Goal: Task Accomplishment & Management: Manage account settings

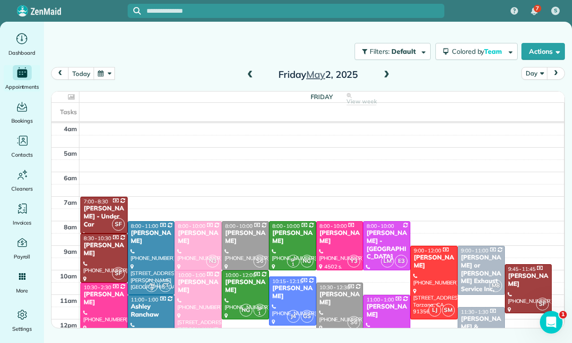
scroll to position [74, 0]
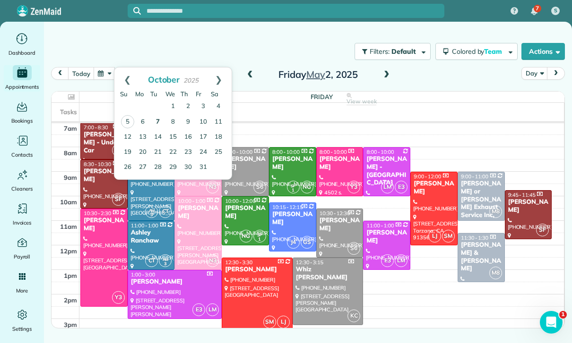
click at [161, 123] on link "7" at bounding box center [157, 122] width 15 height 15
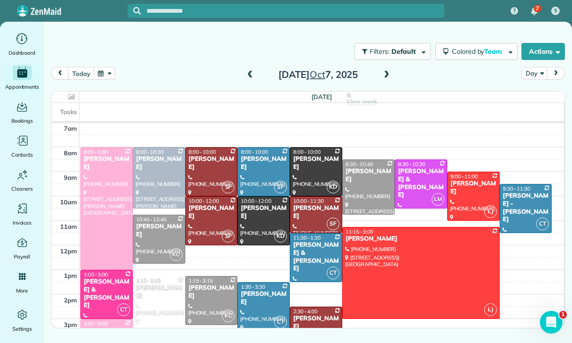
click at [389, 72] on span at bounding box center [386, 75] width 10 height 9
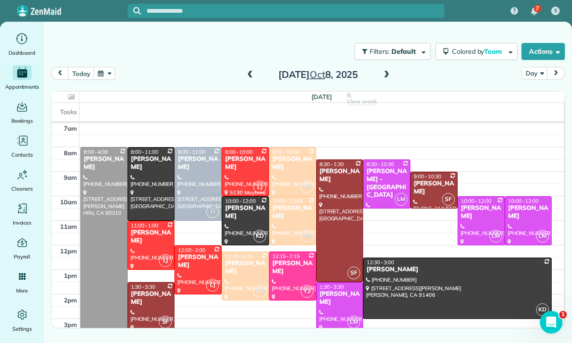
click at [390, 80] on span at bounding box center [386, 75] width 10 height 14
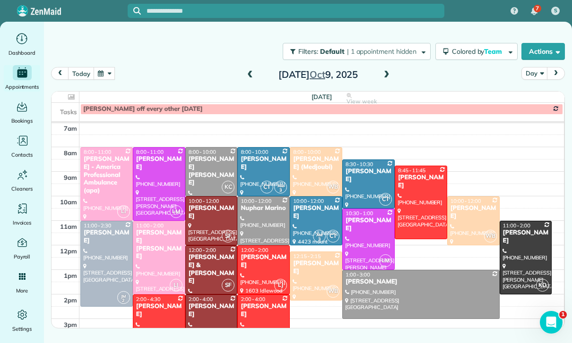
click at [386, 77] on span at bounding box center [386, 75] width 10 height 9
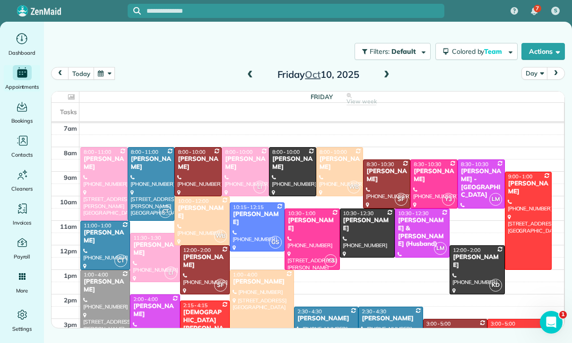
click at [101, 72] on button "button" at bounding box center [105, 73] width 22 height 13
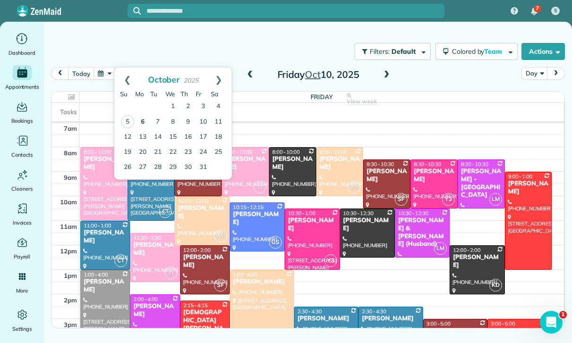
click at [149, 120] on link "6" at bounding box center [142, 122] width 15 height 15
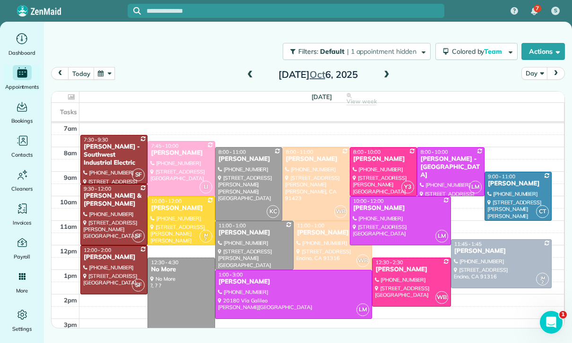
click at [391, 75] on span at bounding box center [386, 75] width 10 height 9
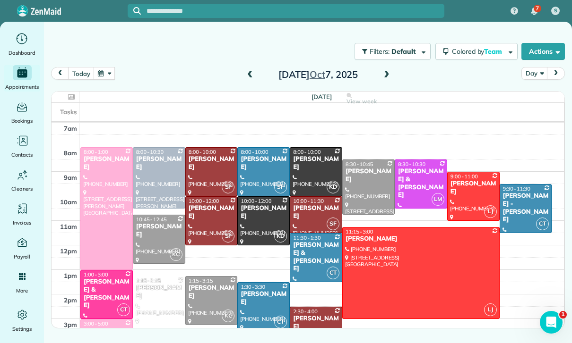
click at [109, 79] on button "button" at bounding box center [105, 73] width 22 height 13
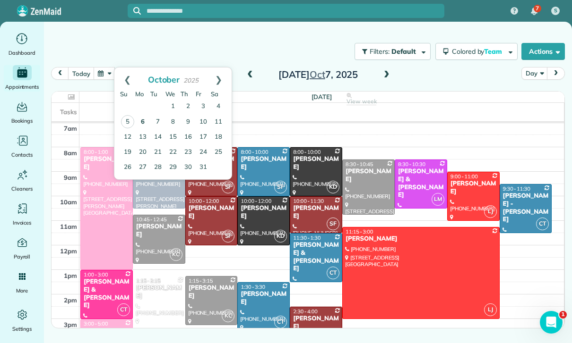
click at [144, 121] on link "6" at bounding box center [142, 122] width 15 height 15
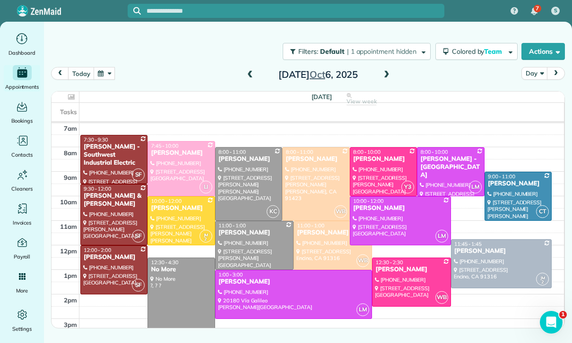
click at [404, 286] on div at bounding box center [410, 282] width 77 height 48
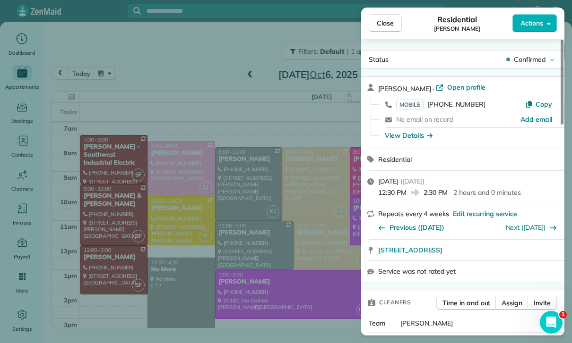
click at [231, 91] on div "Close Residential [PERSON_NAME] Actions Status Confirmed [PERSON_NAME] · Open p…" at bounding box center [286, 171] width 572 height 343
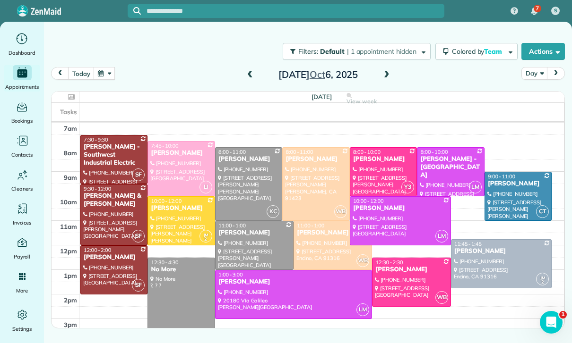
click at [104, 76] on button "button" at bounding box center [105, 73] width 22 height 13
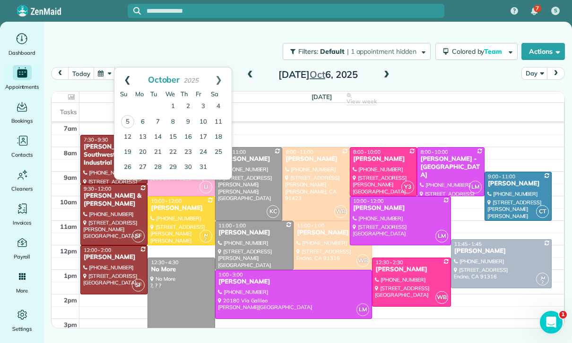
click at [121, 75] on link "Prev" at bounding box center [127, 80] width 26 height 24
click at [143, 119] on link "8" at bounding box center [142, 121] width 15 height 15
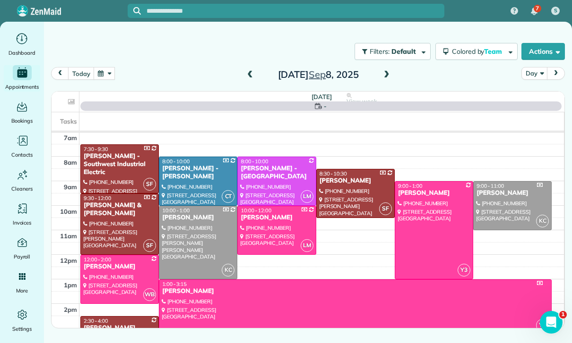
scroll to position [74, 0]
click at [359, 290] on div "[PERSON_NAME]" at bounding box center [355, 292] width 387 height 8
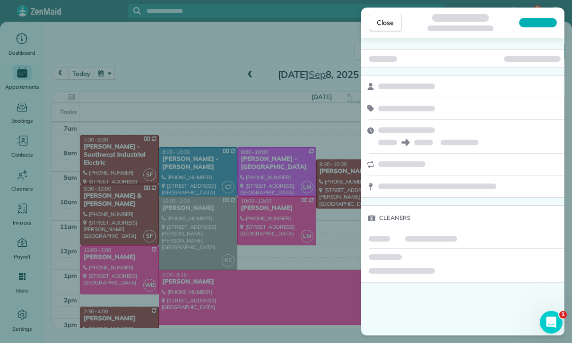
click at [107, 73] on div "Close Cleaners" at bounding box center [286, 171] width 572 height 343
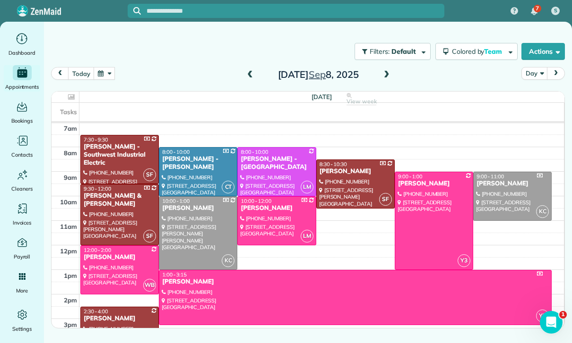
click at [108, 77] on button "button" at bounding box center [105, 73] width 22 height 13
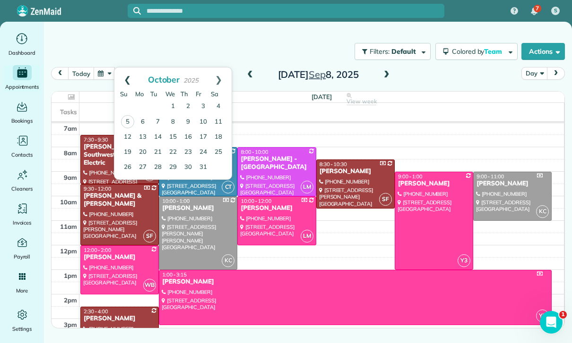
click at [125, 79] on link "Prev" at bounding box center [127, 80] width 26 height 24
click at [219, 86] on link "Next" at bounding box center [218, 80] width 26 height 24
click at [130, 75] on link "Prev" at bounding box center [127, 80] width 26 height 24
click at [126, 81] on link "Prev" at bounding box center [127, 80] width 26 height 24
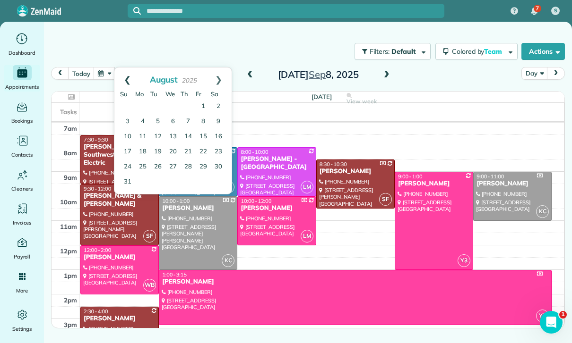
click at [124, 86] on link "Prev" at bounding box center [127, 80] width 26 height 24
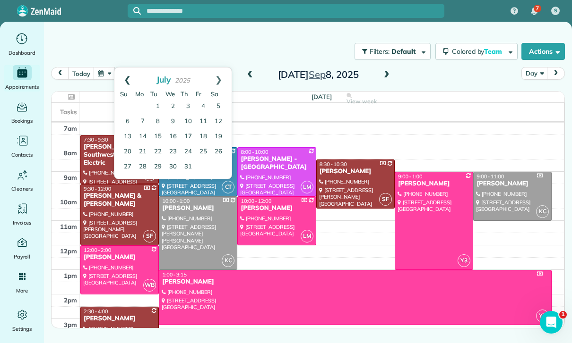
click at [128, 83] on link "Prev" at bounding box center [127, 80] width 26 height 24
click at [126, 84] on link "Prev" at bounding box center [127, 80] width 26 height 24
click at [146, 121] on link "5" at bounding box center [142, 121] width 15 height 15
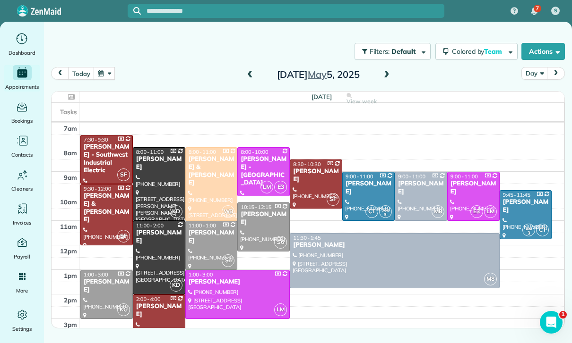
click at [385, 79] on span at bounding box center [386, 75] width 10 height 9
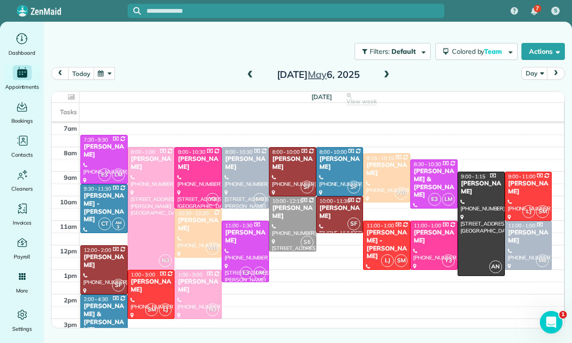
click at [382, 77] on span at bounding box center [386, 75] width 10 height 9
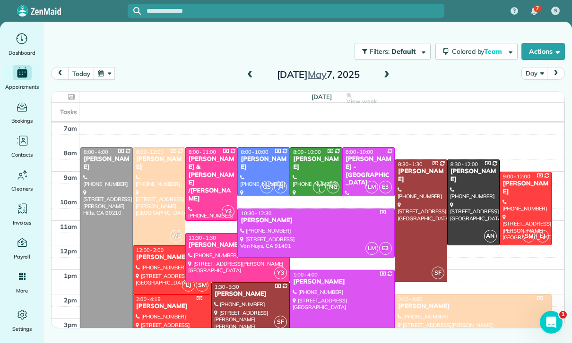
click at [384, 69] on span at bounding box center [386, 75] width 10 height 14
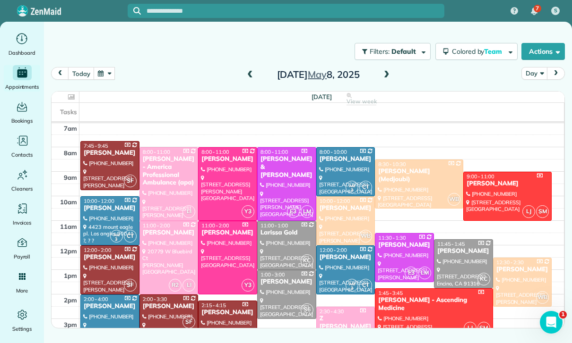
click at [387, 73] on span at bounding box center [386, 75] width 10 height 9
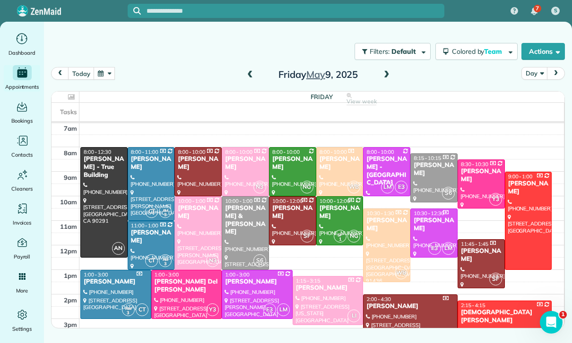
click at [388, 75] on span at bounding box center [386, 75] width 10 height 9
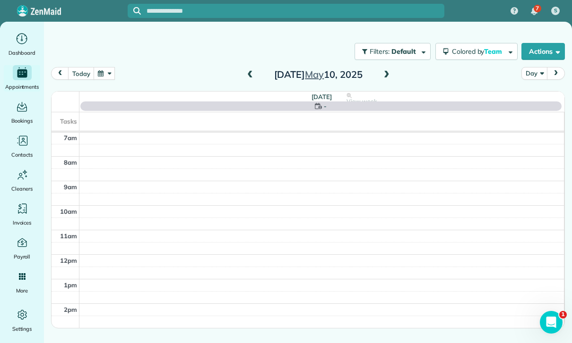
click at [106, 72] on button "button" at bounding box center [105, 73] width 22 height 13
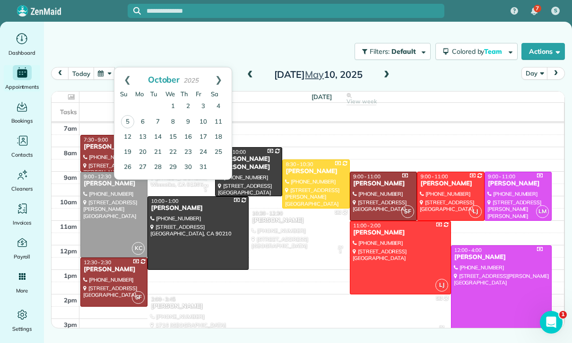
click at [448, 82] on div "[DATE] Day [DATE]" at bounding box center [308, 76] width 514 height 18
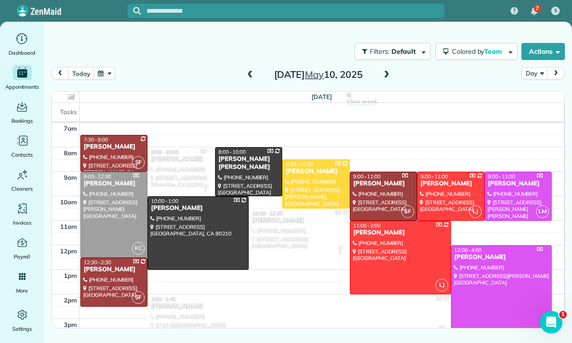
click at [389, 70] on span at bounding box center [386, 75] width 10 height 14
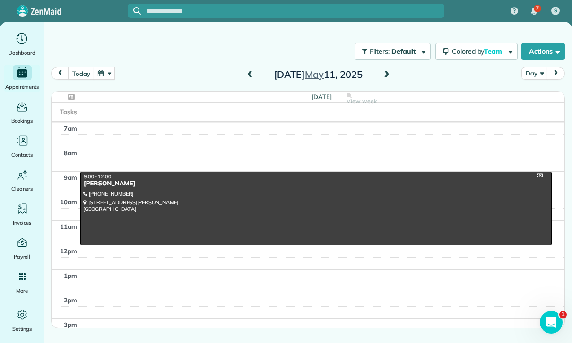
click at [386, 76] on span at bounding box center [386, 75] width 10 height 9
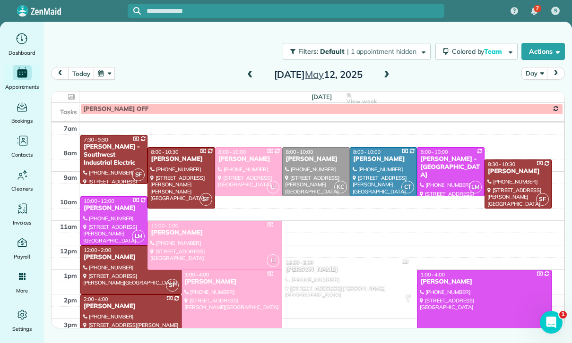
click at [383, 77] on span at bounding box center [386, 75] width 10 height 9
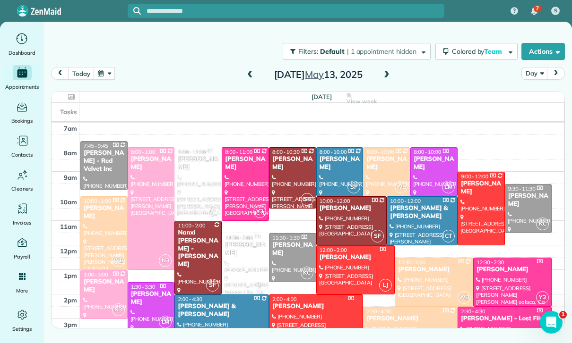
click at [389, 71] on span at bounding box center [386, 75] width 10 height 9
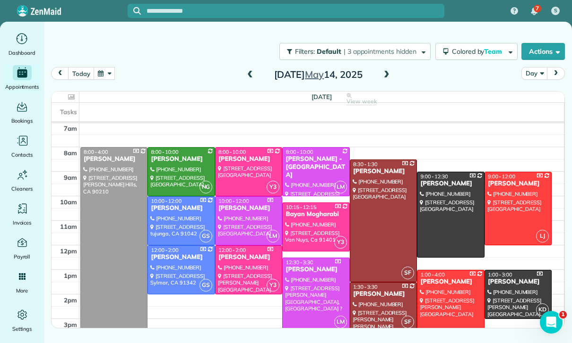
click at [390, 68] on span at bounding box center [386, 75] width 10 height 14
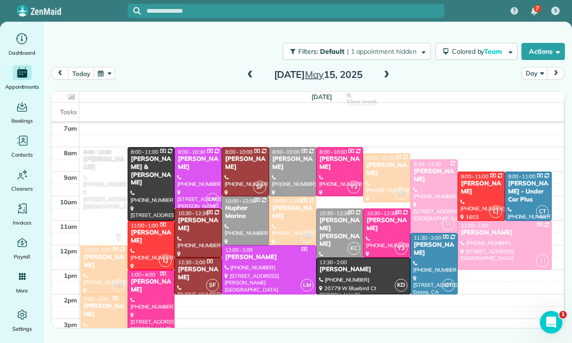
click at [101, 79] on button "button" at bounding box center [105, 73] width 22 height 13
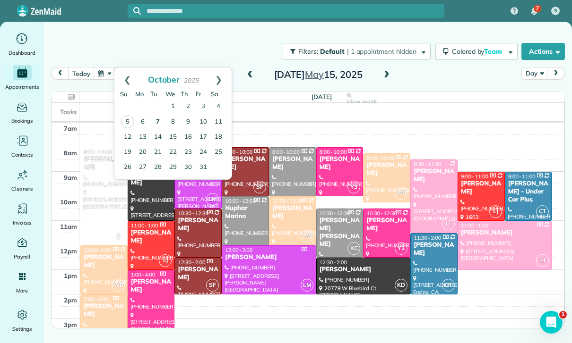
click at [160, 120] on link "7" at bounding box center [157, 122] width 15 height 15
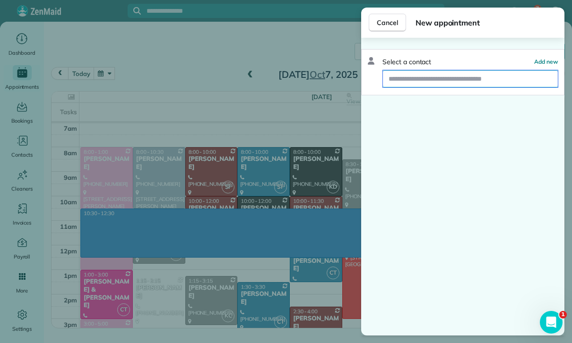
click at [430, 79] on input "text" at bounding box center [470, 78] width 175 height 17
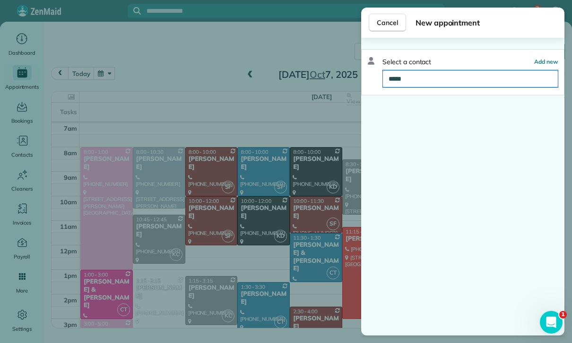
type input "******"
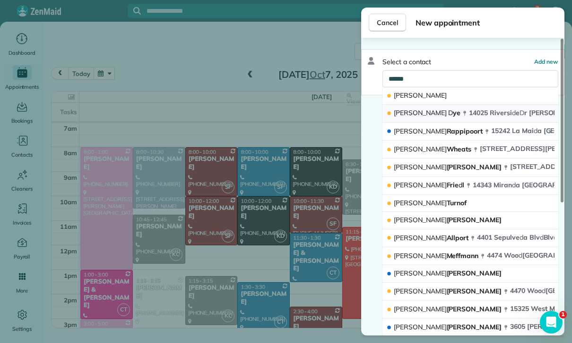
click at [469, 112] on span "[STREET_ADDRESS][PERSON_NAME]" at bounding box center [572, 113] width 206 height 9
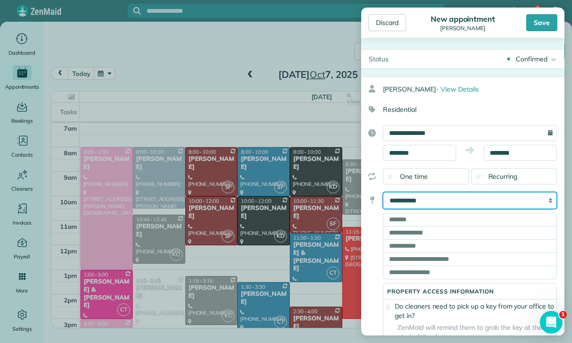
click at [480, 195] on select "**********" at bounding box center [470, 200] width 174 height 17
select select "******"
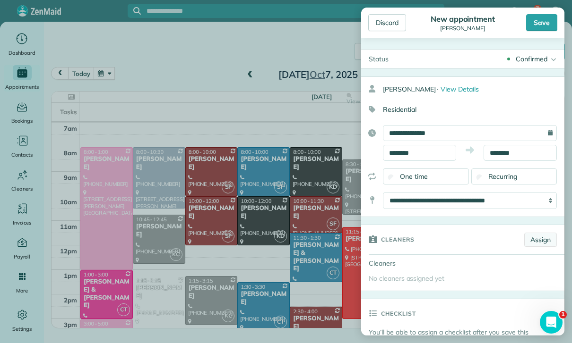
click at [537, 244] on link "Assign" at bounding box center [540, 240] width 33 height 14
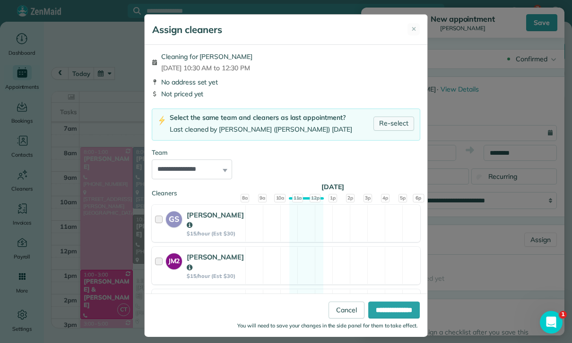
click at [392, 125] on link "Re-select" at bounding box center [393, 124] width 41 height 14
select select "*****"
click at [393, 319] on input "**********" at bounding box center [393, 310] width 51 height 17
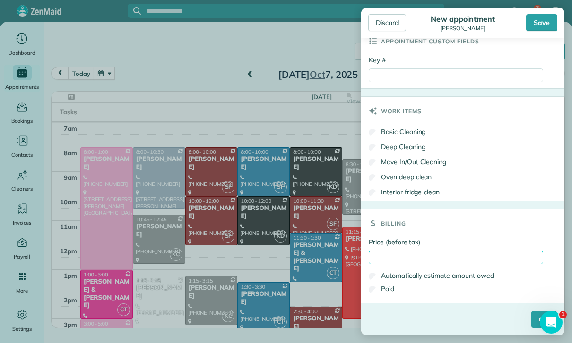
click at [404, 255] on input "Price (before tax)" at bounding box center [455, 258] width 174 height 14
type input "***"
click at [523, 317] on div "****" at bounding box center [462, 323] width 203 height 25
click at [531, 324] on input "****" at bounding box center [544, 319] width 26 height 17
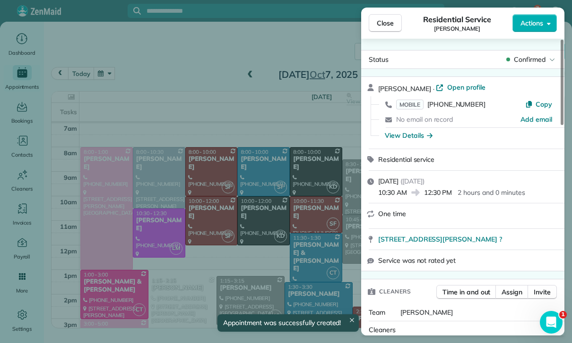
scroll to position [74, 0]
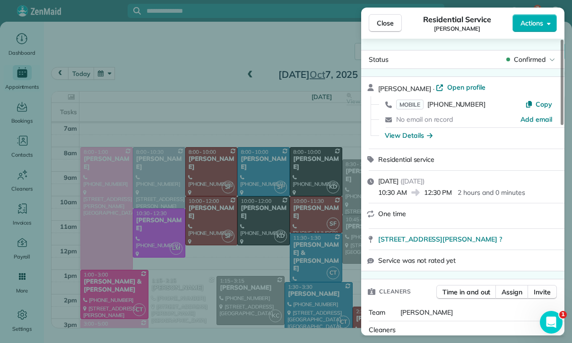
click at [315, 268] on div "Close Residential Service [PERSON_NAME] Actions Status Confirmed [PERSON_NAME] …" at bounding box center [286, 171] width 572 height 343
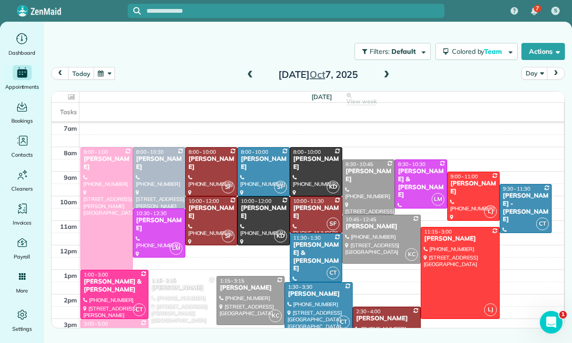
click at [159, 227] on div at bounding box center [158, 233] width 51 height 48
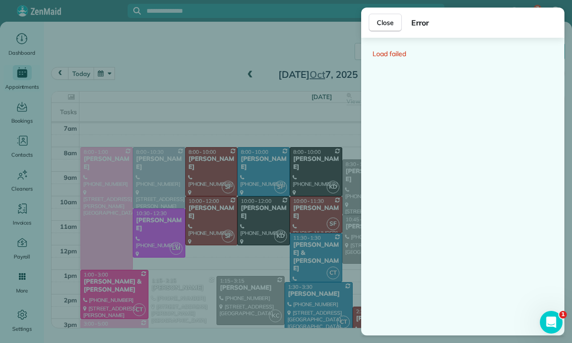
scroll to position [74, 0]
click at [127, 80] on div "Close Error Load failed" at bounding box center [286, 171] width 572 height 343
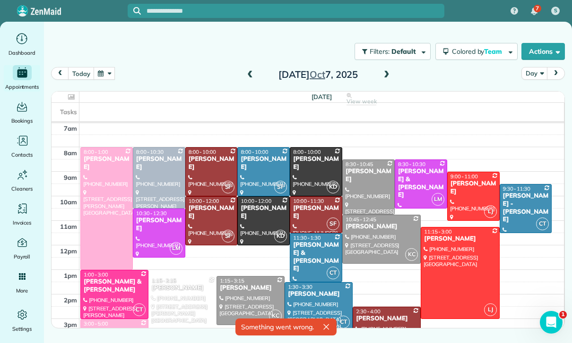
click at [107, 74] on button "button" at bounding box center [105, 73] width 22 height 13
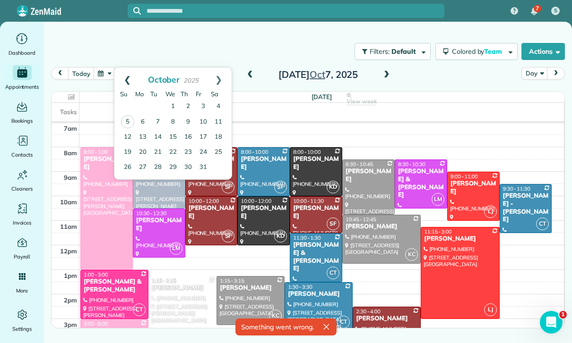
click at [127, 77] on link "Prev" at bounding box center [127, 80] width 26 height 24
click at [126, 77] on link "Prev" at bounding box center [127, 80] width 26 height 24
click at [123, 83] on link "Prev" at bounding box center [127, 80] width 26 height 24
click at [120, 80] on link "Prev" at bounding box center [127, 80] width 26 height 24
click at [145, 169] on link "30" at bounding box center [142, 167] width 15 height 15
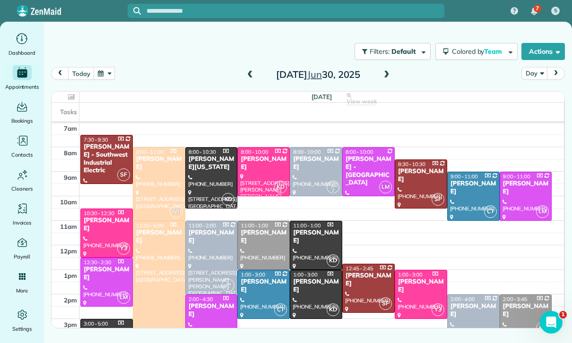
scroll to position [74, 0]
click at [308, 246] on div at bounding box center [315, 246] width 51 height 48
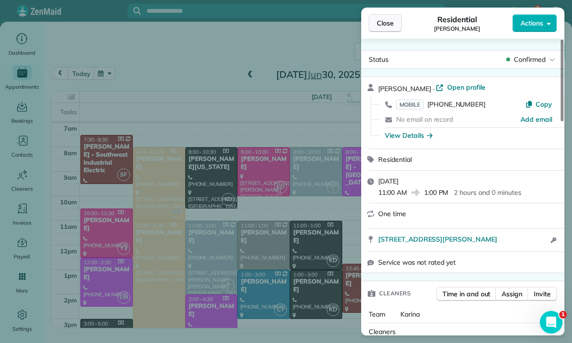
click at [382, 26] on span "Close" at bounding box center [385, 22] width 17 height 9
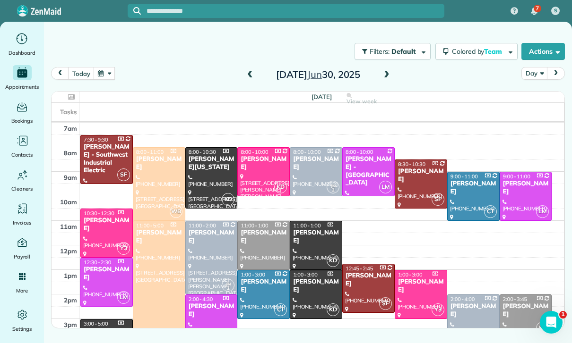
scroll to position [74, 0]
click at [387, 77] on span at bounding box center [386, 75] width 10 height 9
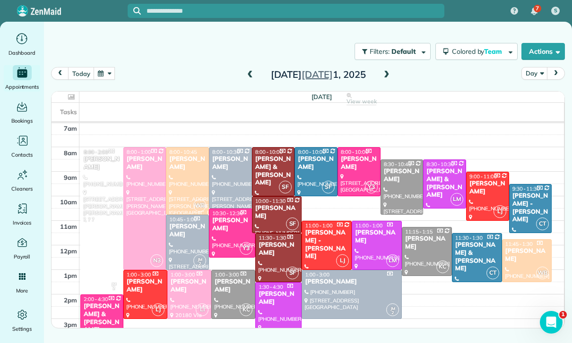
click at [386, 74] on span at bounding box center [386, 75] width 10 height 9
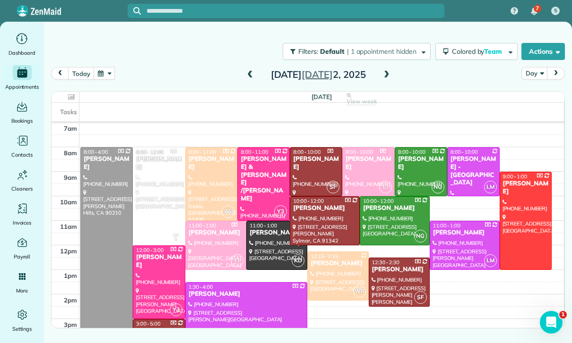
click at [383, 77] on span at bounding box center [386, 75] width 10 height 9
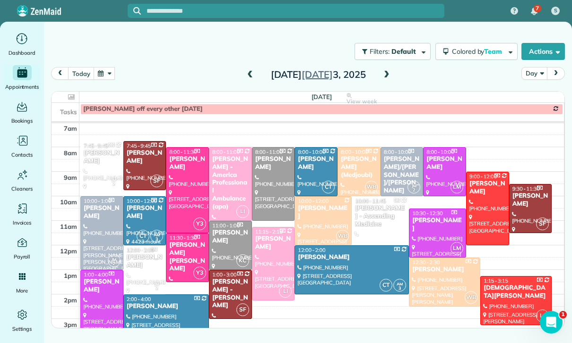
click at [390, 75] on span at bounding box center [386, 75] width 10 height 9
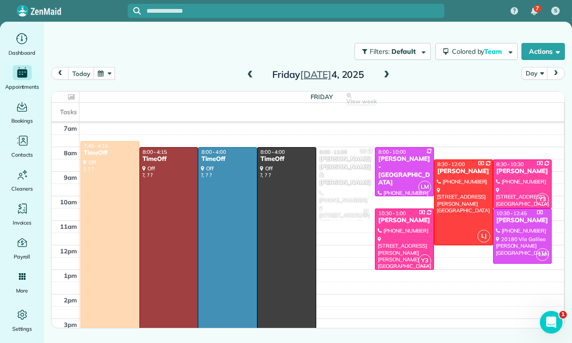
click at [386, 77] on span at bounding box center [386, 75] width 10 height 9
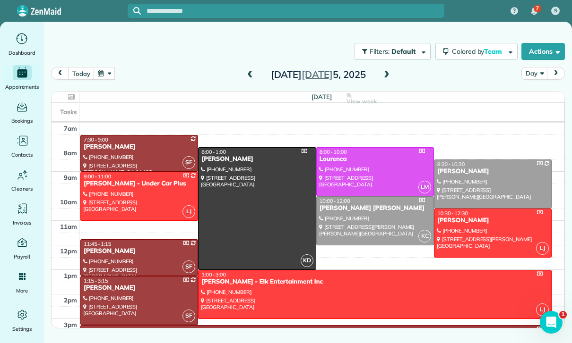
click at [382, 78] on span at bounding box center [386, 75] width 10 height 9
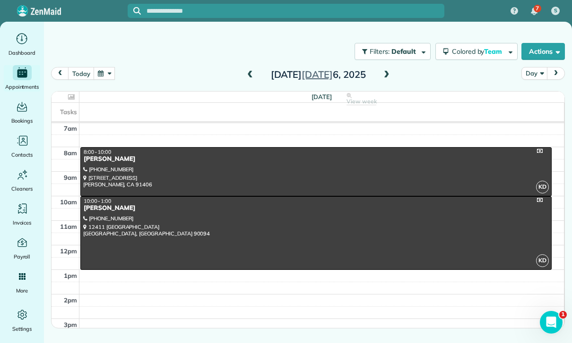
click at [390, 72] on span at bounding box center [386, 75] width 10 height 9
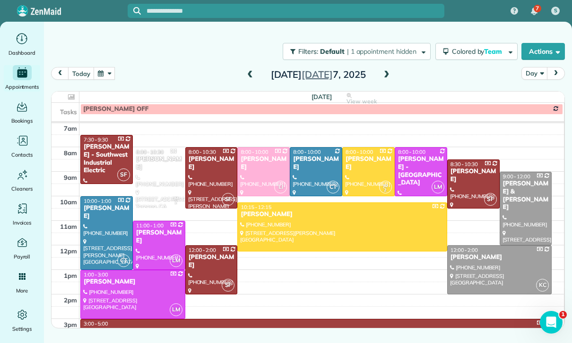
click at [384, 76] on span at bounding box center [386, 75] width 10 height 9
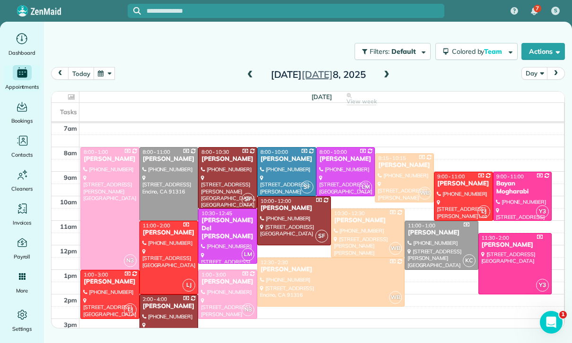
click at [157, 250] on div at bounding box center [169, 258] width 58 height 73
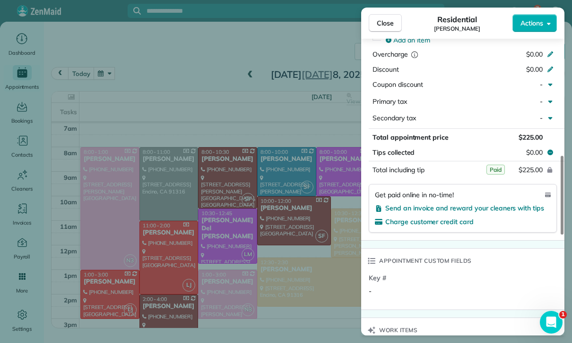
scroll to position [484, 0]
click at [320, 282] on div "Close Residential [PERSON_NAME] Actions Status Confirmed [PERSON_NAME] · Open p…" at bounding box center [286, 171] width 572 height 343
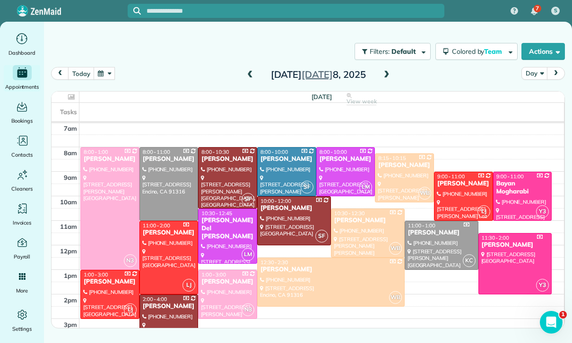
click at [384, 72] on span at bounding box center [386, 75] width 10 height 9
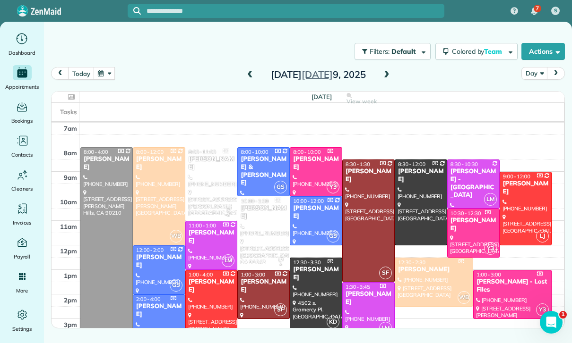
scroll to position [74, 0]
click at [420, 286] on div at bounding box center [433, 282] width 77 height 48
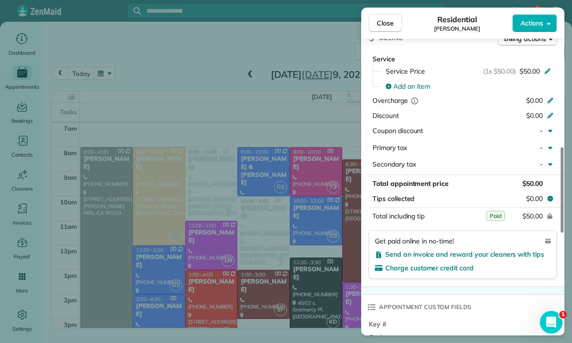
scroll to position [462, 0]
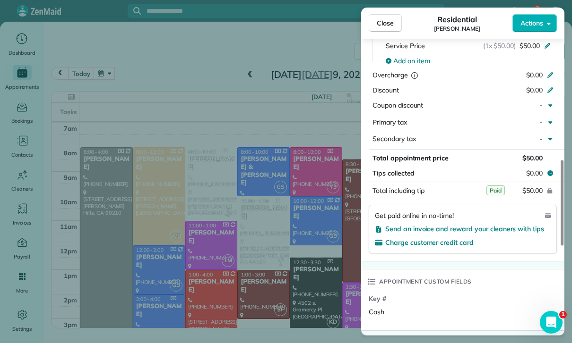
click at [297, 297] on div "Close Residential [PERSON_NAME] Actions Status Confirmed [PERSON_NAME] · Open p…" at bounding box center [286, 171] width 572 height 343
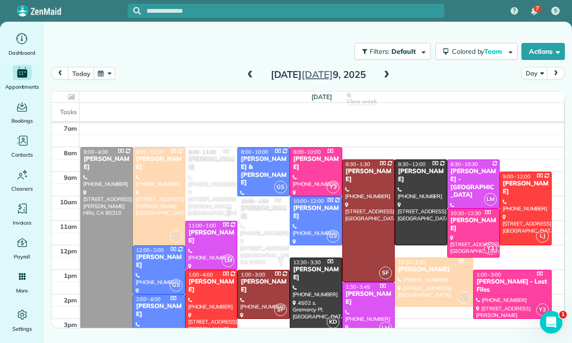
click at [388, 71] on span at bounding box center [386, 75] width 10 height 9
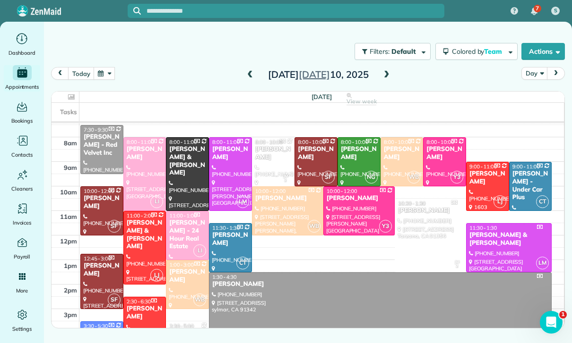
scroll to position [79, 0]
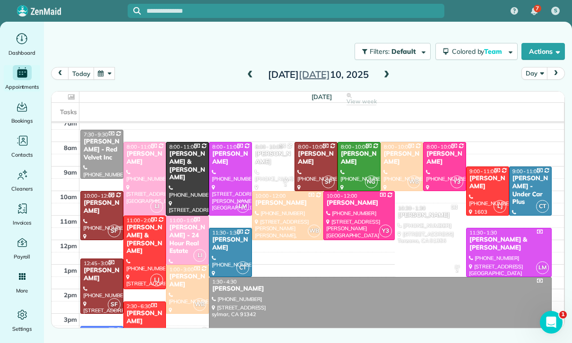
click at [381, 74] on span at bounding box center [386, 75] width 10 height 9
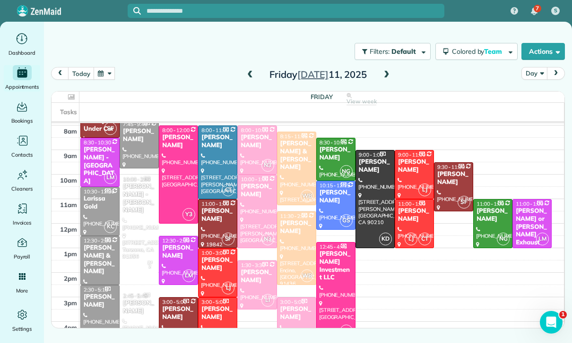
scroll to position [104, 0]
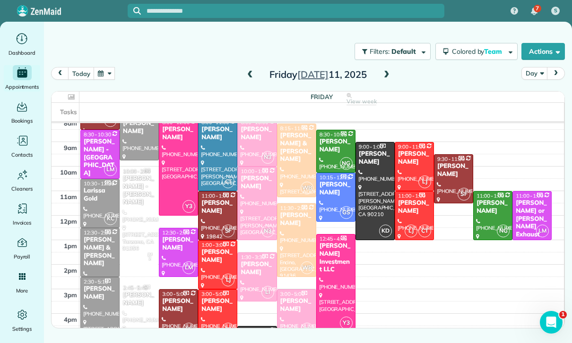
click at [387, 73] on span at bounding box center [386, 75] width 10 height 9
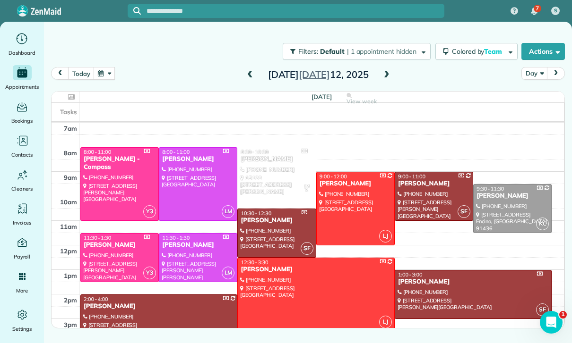
scroll to position [74, 0]
click at [102, 72] on button "button" at bounding box center [105, 73] width 22 height 13
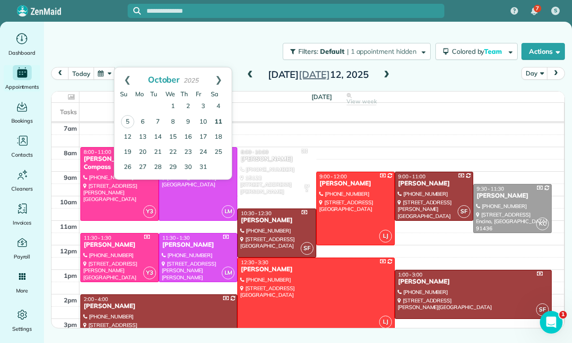
click at [217, 122] on link "11" at bounding box center [218, 122] width 15 height 15
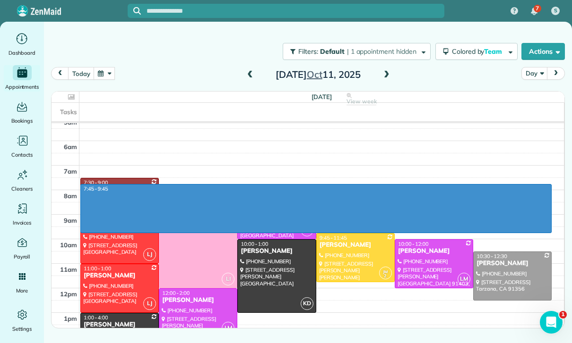
scroll to position [29, 0]
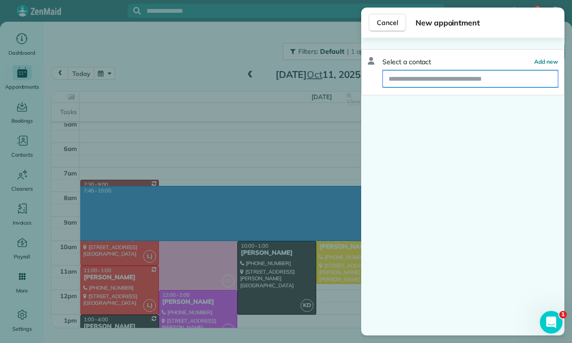
click at [427, 78] on input "text" at bounding box center [470, 78] width 175 height 17
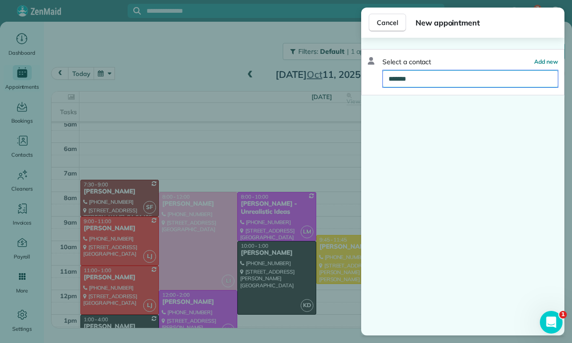
type input "********"
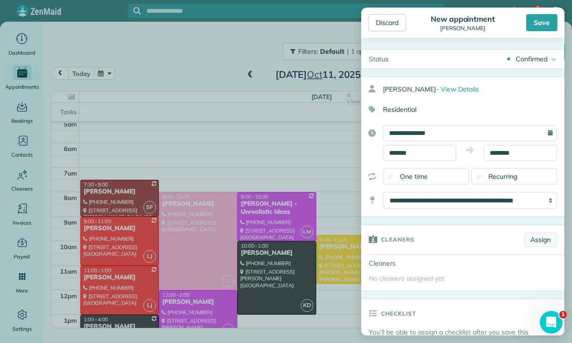
click at [544, 236] on link "Assign" at bounding box center [540, 240] width 33 height 14
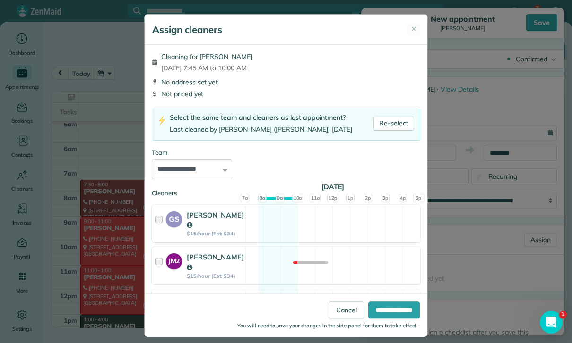
click at [213, 170] on select "**********" at bounding box center [192, 170] width 80 height 20
select select "**"
click at [391, 319] on input "**********" at bounding box center [393, 310] width 51 height 17
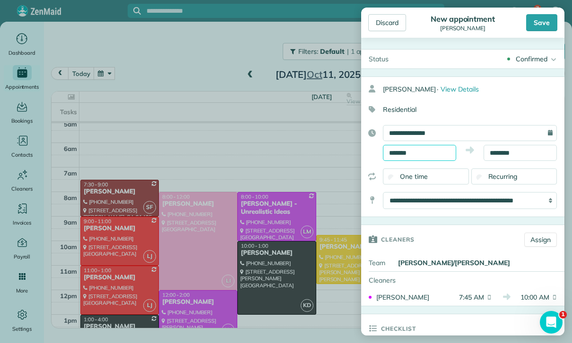
click at [427, 154] on input "*******" at bounding box center [419, 153] width 73 height 16
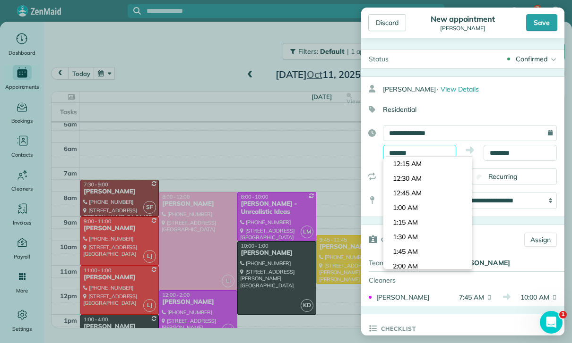
scroll to position [425, 0]
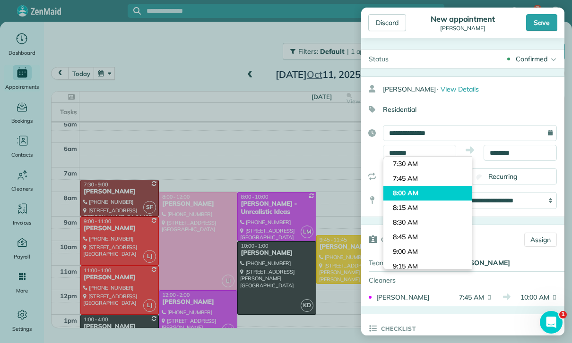
click at [424, 196] on body "7 S Dashboard Appointments Bookings Contacts Cleaners Invoices Payroll Reports …" at bounding box center [286, 171] width 572 height 343
type input "*******"
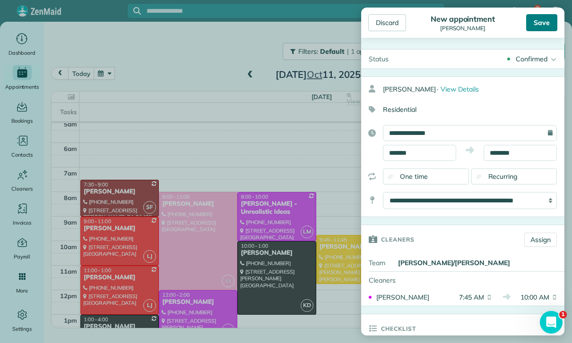
click at [548, 19] on div "Save" at bounding box center [541, 22] width 31 height 17
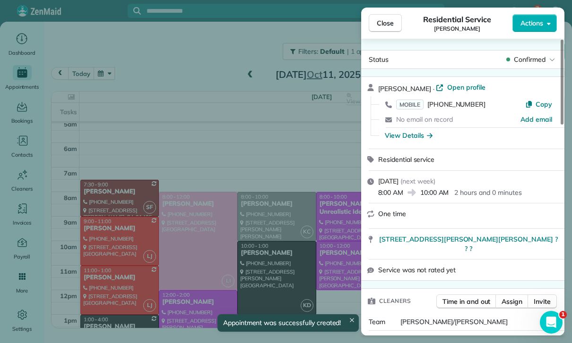
scroll to position [29, 0]
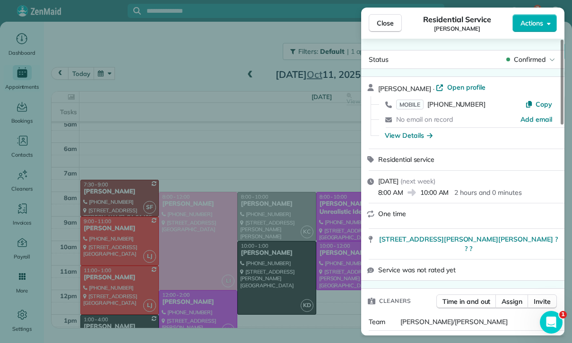
click at [109, 83] on div "Close Residential Service [PERSON_NAME] Actions Status Confirmed [PERSON_NAME] …" at bounding box center [286, 171] width 572 height 343
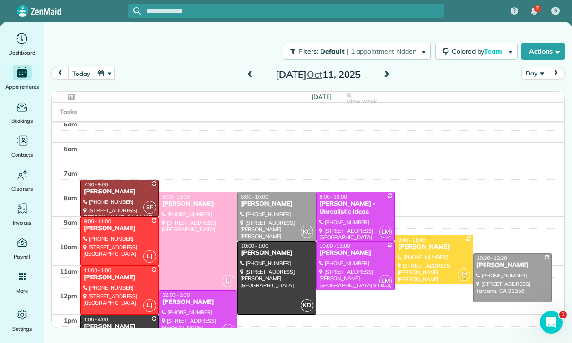
click at [105, 80] on button "button" at bounding box center [105, 73] width 22 height 13
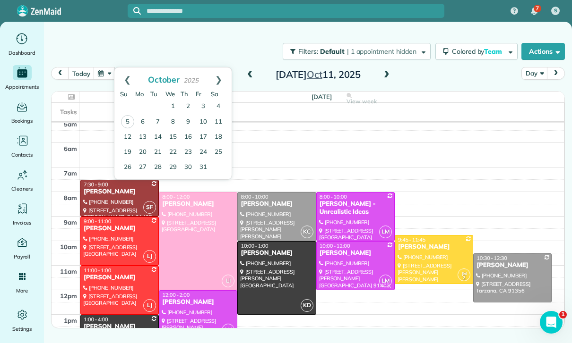
scroll to position [29, 0]
click at [127, 79] on link "Prev" at bounding box center [127, 80] width 26 height 24
click at [128, 79] on link "Prev" at bounding box center [127, 80] width 26 height 24
click at [128, 81] on link "Prev" at bounding box center [127, 80] width 26 height 24
click at [218, 125] on link "12" at bounding box center [218, 121] width 15 height 15
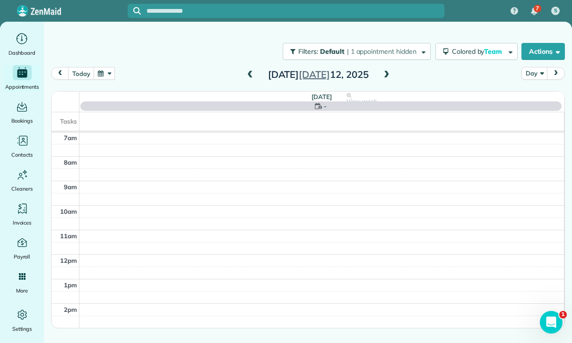
scroll to position [74, 0]
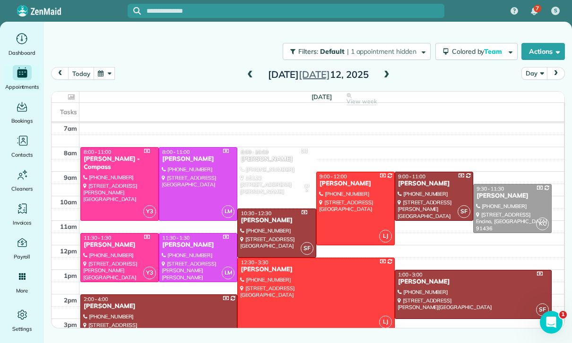
click at [390, 77] on span at bounding box center [386, 75] width 10 height 9
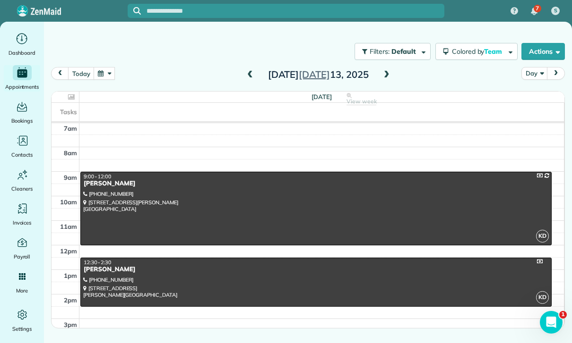
click at [386, 72] on span at bounding box center [386, 75] width 10 height 9
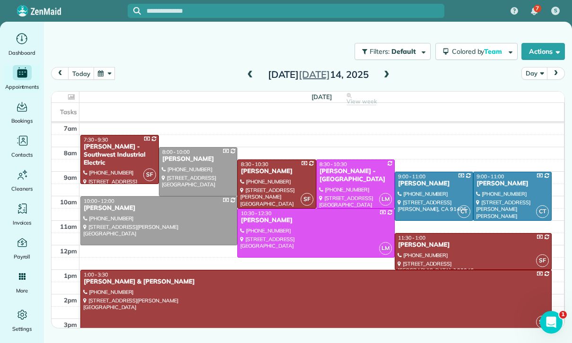
click at [385, 74] on span at bounding box center [386, 75] width 10 height 9
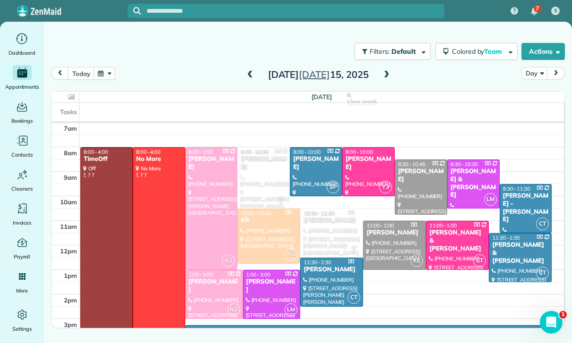
click at [387, 76] on span at bounding box center [386, 75] width 10 height 9
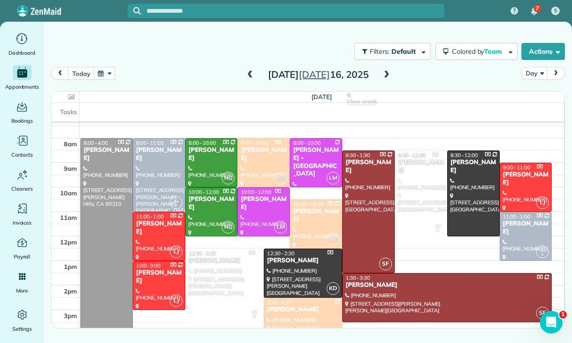
scroll to position [83, 0]
click at [381, 76] on span at bounding box center [386, 75] width 10 height 9
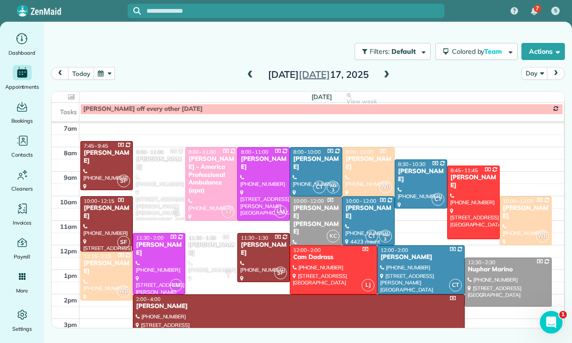
scroll to position [74, 0]
click at [388, 74] on span at bounding box center [386, 75] width 10 height 9
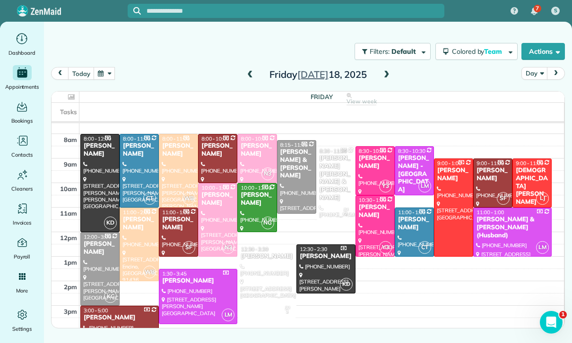
scroll to position [87, 0]
click at [108, 71] on button "button" at bounding box center [105, 73] width 22 height 13
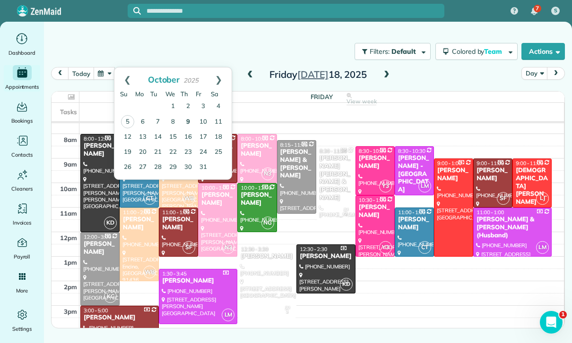
click at [184, 120] on link "9" at bounding box center [187, 122] width 15 height 15
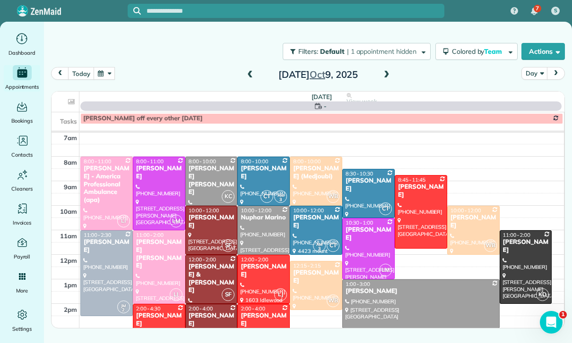
scroll to position [74, 0]
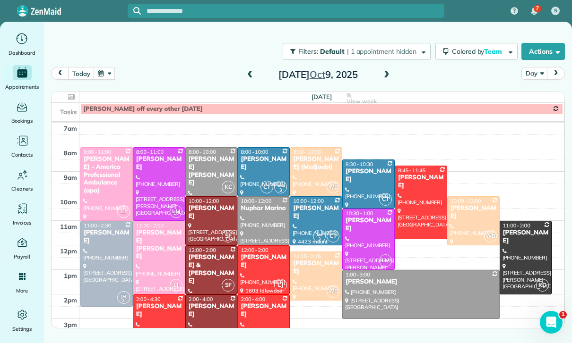
click at [385, 68] on span at bounding box center [386, 75] width 10 height 14
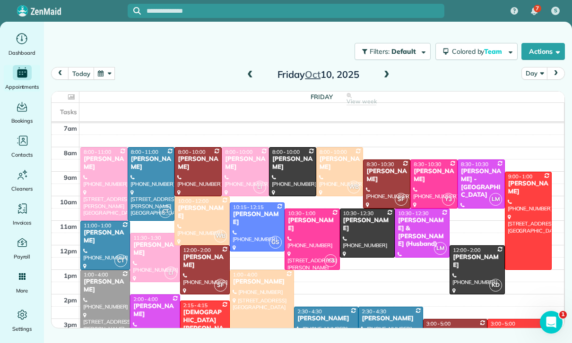
click at [248, 74] on span at bounding box center [250, 75] width 10 height 9
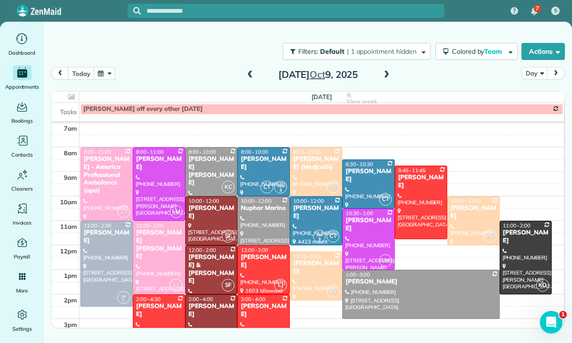
click at [252, 72] on span at bounding box center [250, 75] width 10 height 9
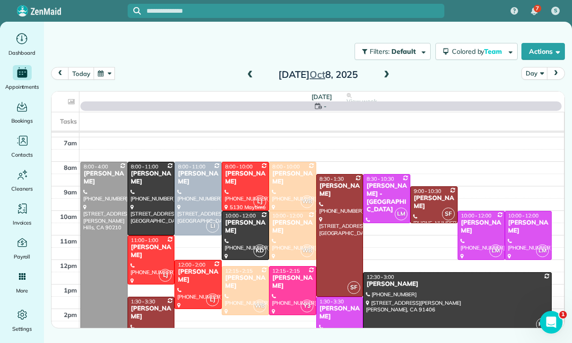
scroll to position [69, 0]
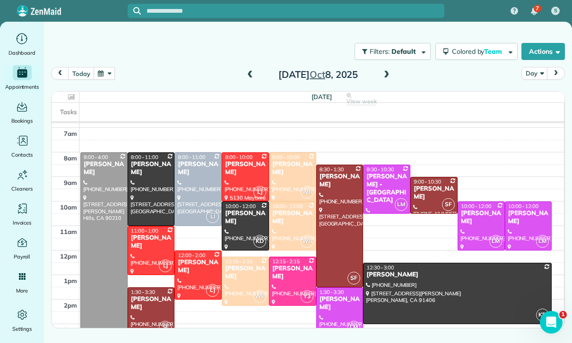
click at [104, 77] on button "button" at bounding box center [105, 73] width 22 height 13
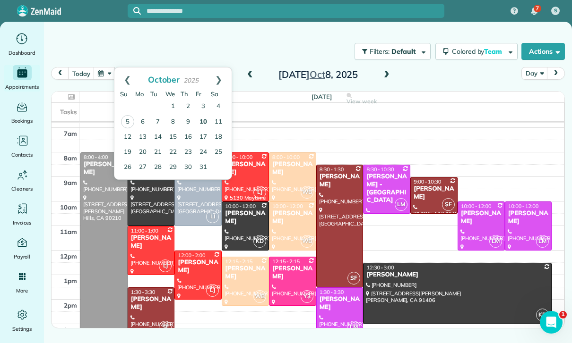
click at [208, 122] on link "10" at bounding box center [203, 122] width 15 height 15
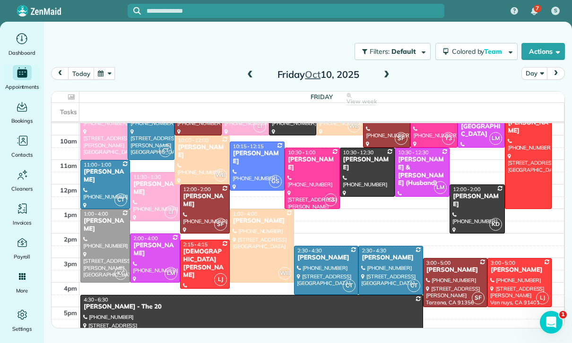
scroll to position [134, 0]
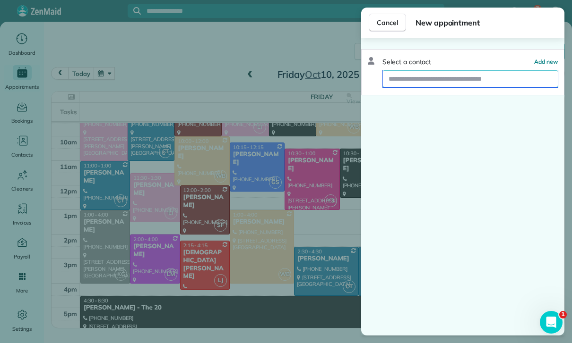
click at [422, 81] on input "text" at bounding box center [470, 78] width 175 height 17
type input "*******"
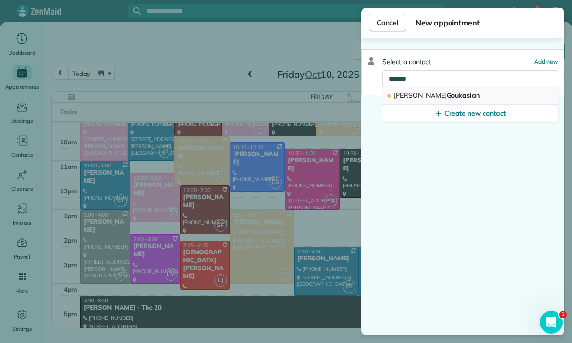
click at [456, 94] on span "[PERSON_NAME]" at bounding box center [437, 95] width 86 height 9
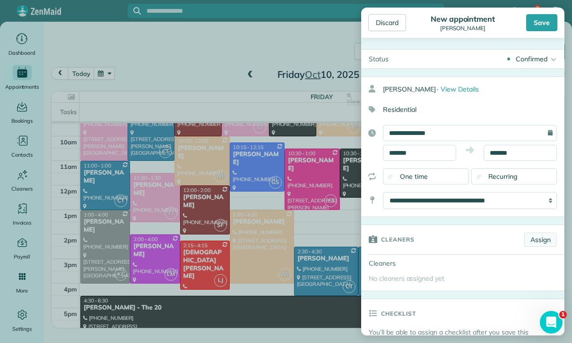
click at [540, 242] on link "Assign" at bounding box center [540, 240] width 33 height 14
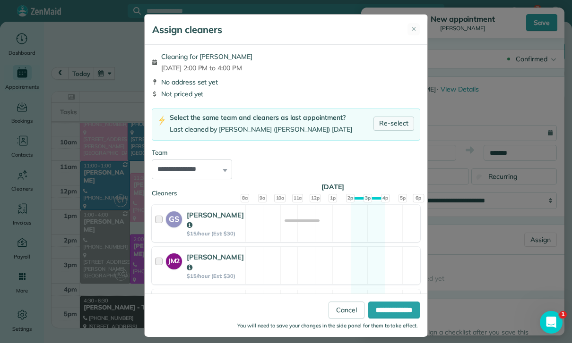
click at [392, 123] on link "Re-select" at bounding box center [393, 124] width 41 height 14
select select "****"
click at [385, 319] on input "**********" at bounding box center [393, 310] width 51 height 17
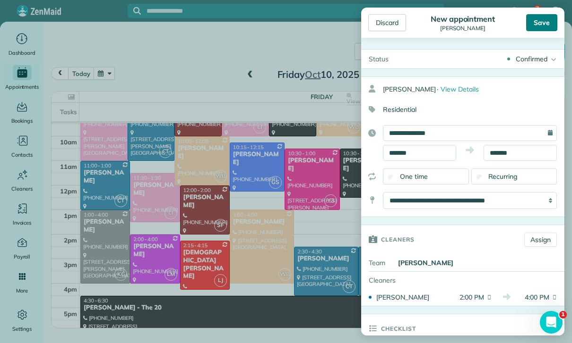
click at [548, 21] on div "Save" at bounding box center [541, 22] width 31 height 17
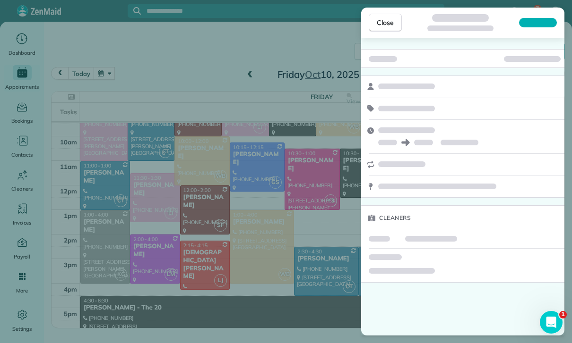
scroll to position [134, 0]
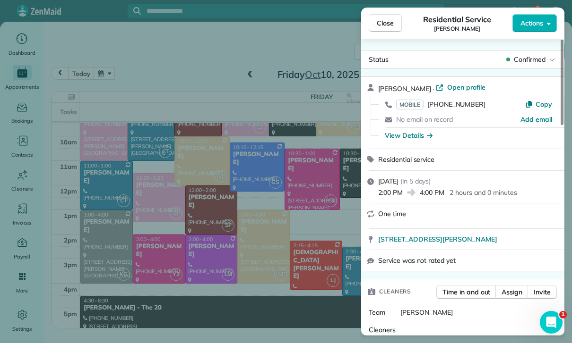
click at [289, 242] on div "Close Residential Service [PERSON_NAME] Actions Status Confirmed [PERSON_NAME] …" at bounding box center [286, 171] width 572 height 343
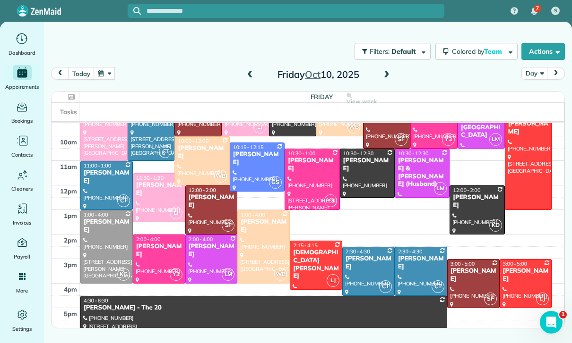
click at [246, 71] on span at bounding box center [250, 75] width 10 height 9
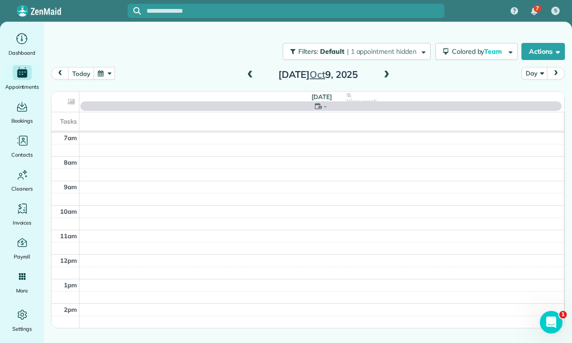
scroll to position [74, 0]
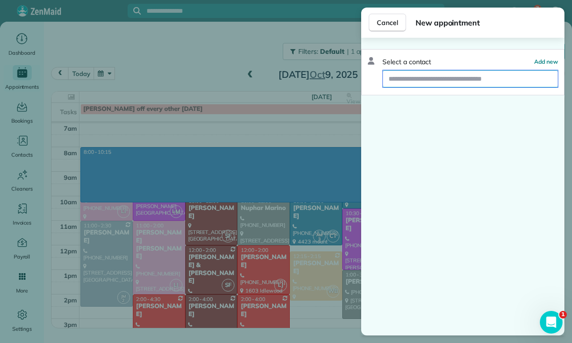
click at [468, 74] on input "text" at bounding box center [470, 78] width 175 height 17
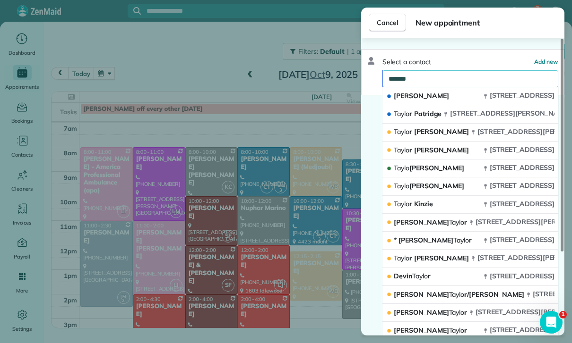
type input "********"
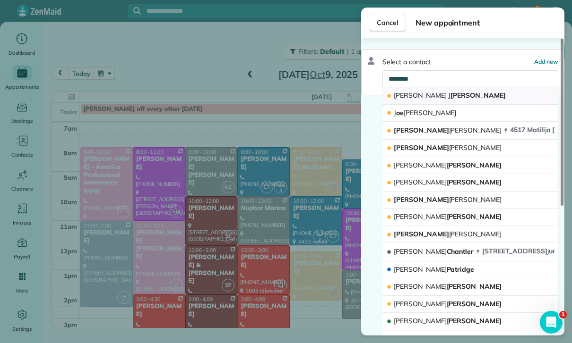
click at [465, 96] on button "[PERSON_NAME]" at bounding box center [470, 95] width 176 height 17
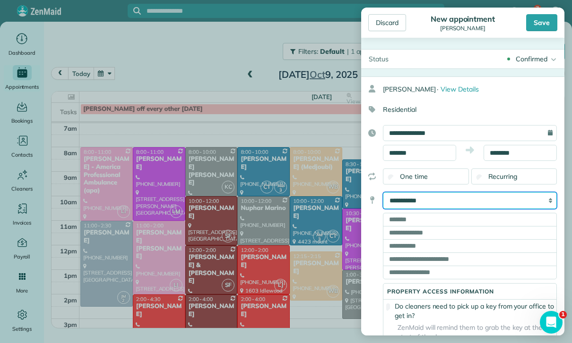
click at [492, 198] on select "**********" at bounding box center [470, 200] width 174 height 17
click at [446, 200] on select "**********" at bounding box center [470, 200] width 174 height 17
select select "*******"
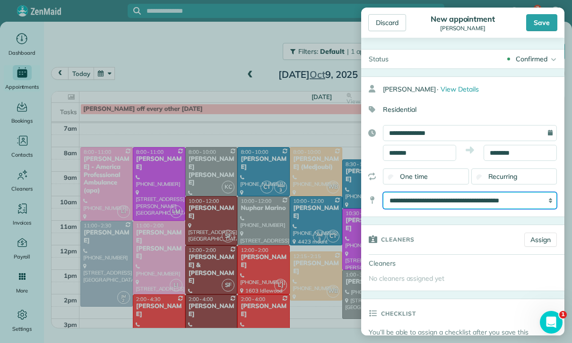
click at [487, 202] on select "**********" at bounding box center [470, 200] width 174 height 17
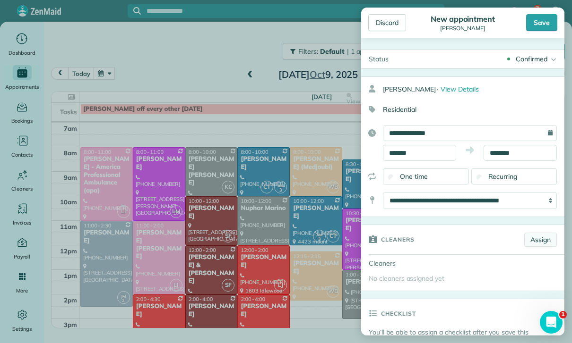
click at [552, 240] on link "Assign" at bounding box center [540, 240] width 33 height 14
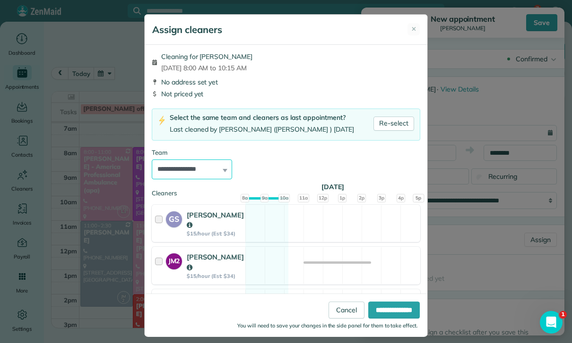
click at [210, 171] on select "**********" at bounding box center [192, 170] width 80 height 20
select select "****"
click at [385, 319] on input "**********" at bounding box center [393, 310] width 51 height 17
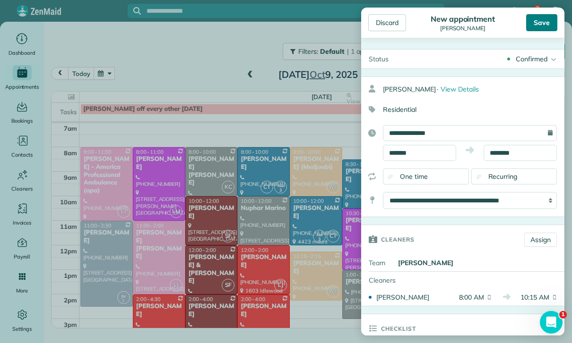
click at [545, 20] on div "Save" at bounding box center [541, 22] width 31 height 17
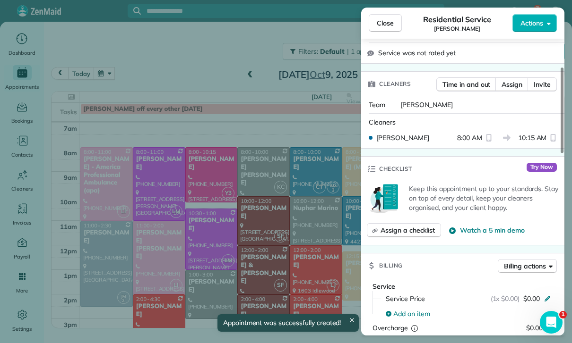
scroll to position [223, 0]
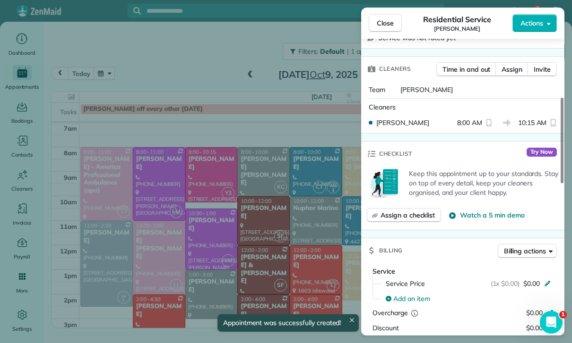
click at [303, 253] on div "Close Residential Service [PERSON_NAME] Actions Status Confirmed [PERSON_NAME] …" at bounding box center [286, 171] width 572 height 343
